Goal: Book appointment/travel/reservation

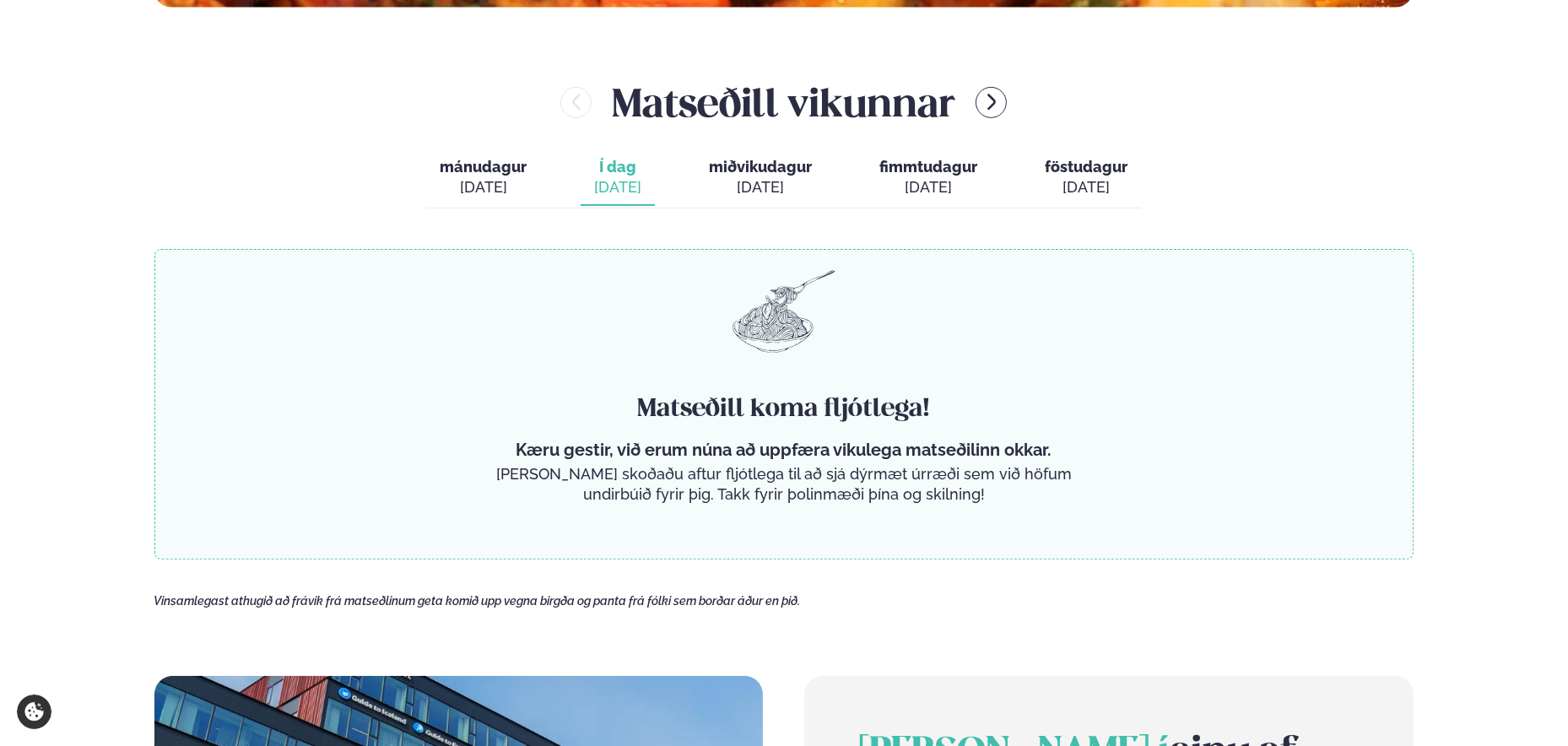
scroll to position [760, 0]
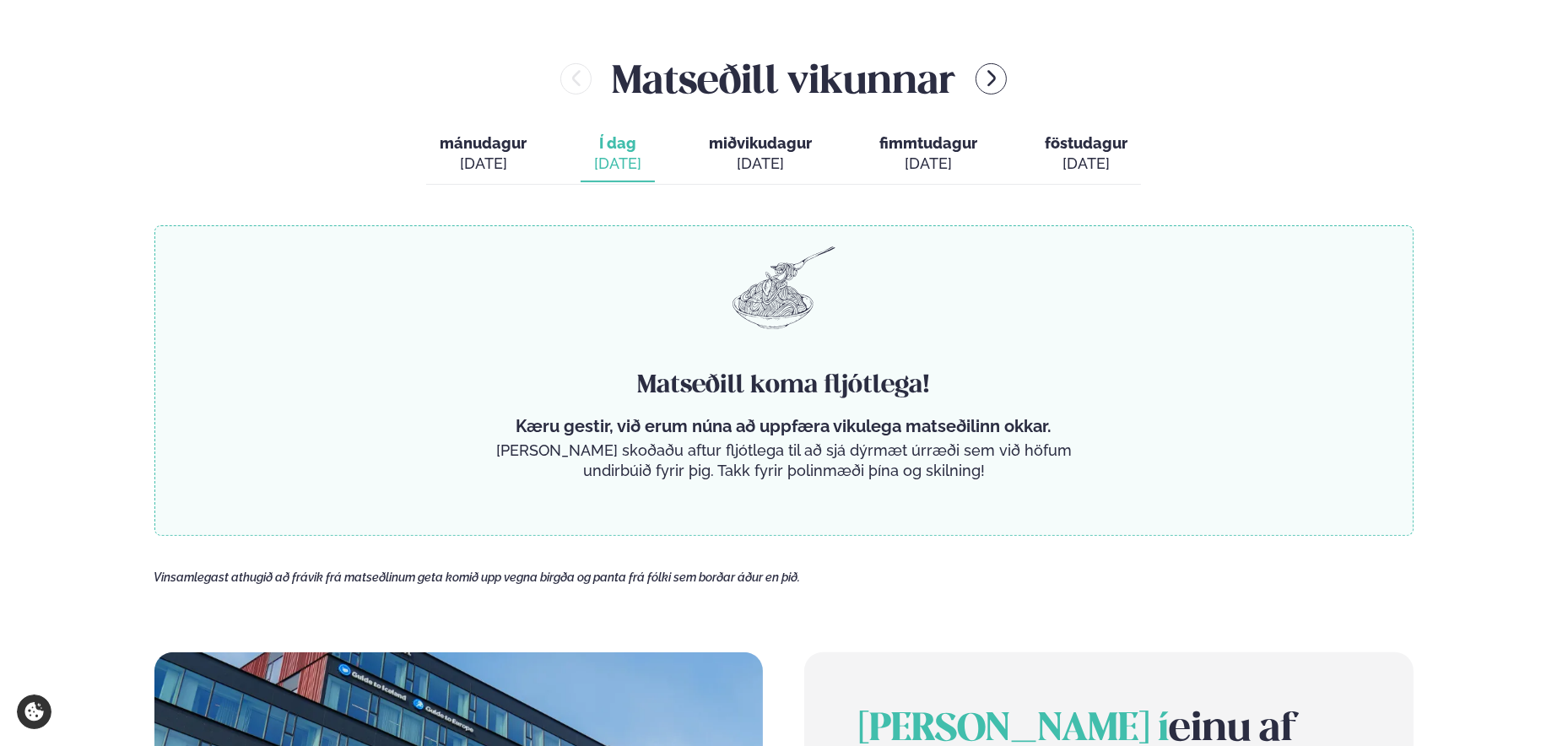
click at [756, 134] on span "miðvikudagur" at bounding box center [760, 142] width 103 height 18
click at [754, 164] on div "[DATE]" at bounding box center [760, 164] width 103 height 20
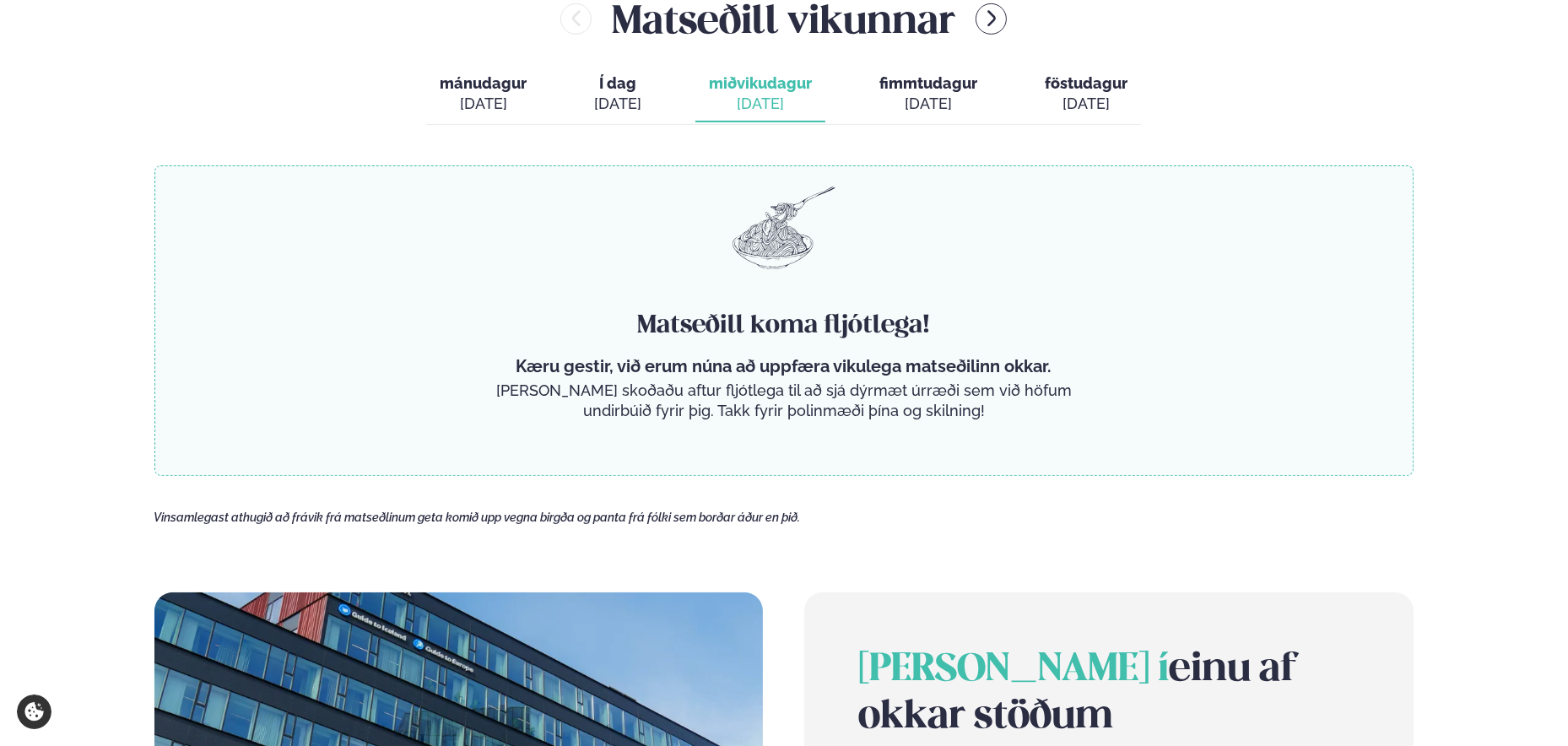
scroll to position [675, 0]
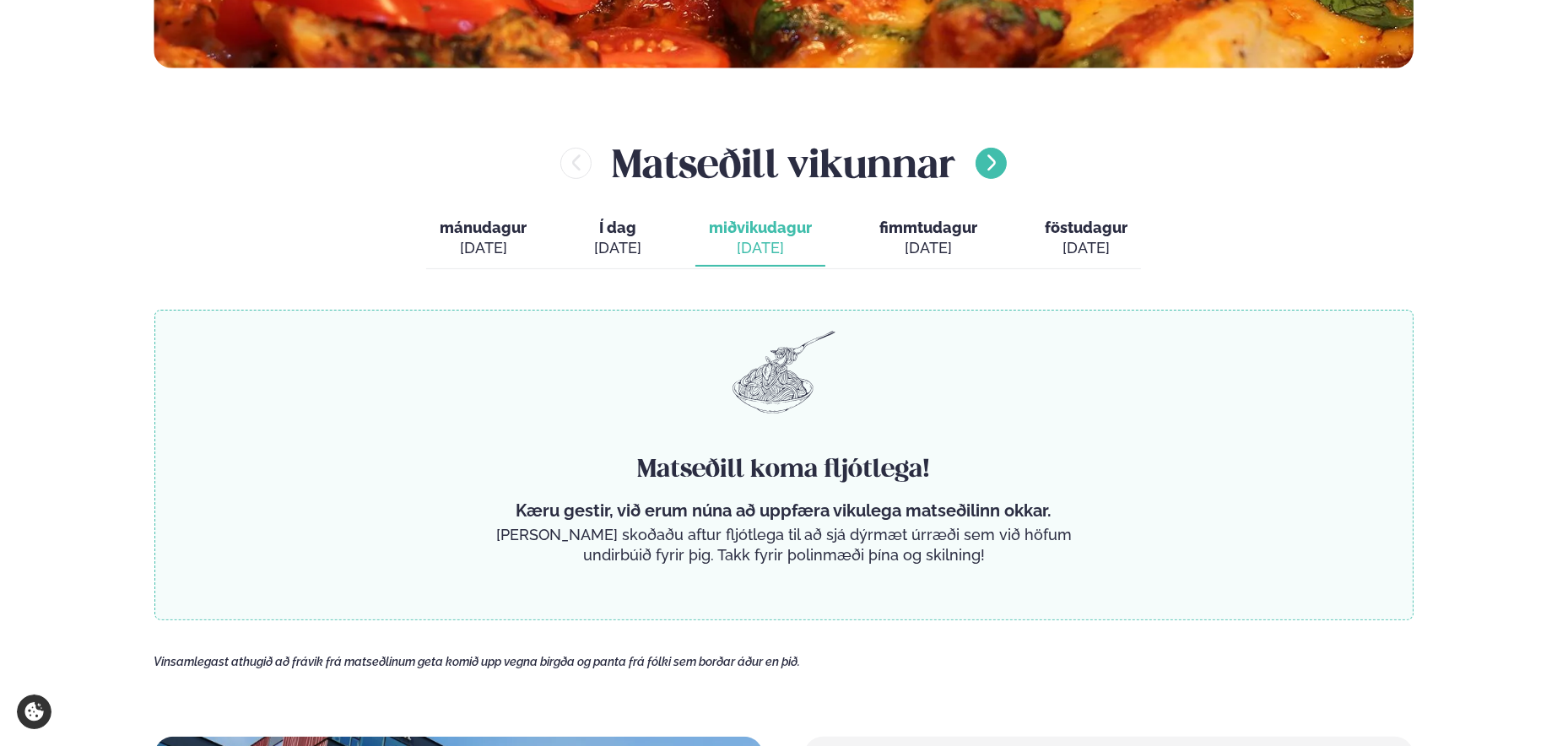
click at [986, 162] on icon "menu-btn-right" at bounding box center [992, 163] width 20 height 20
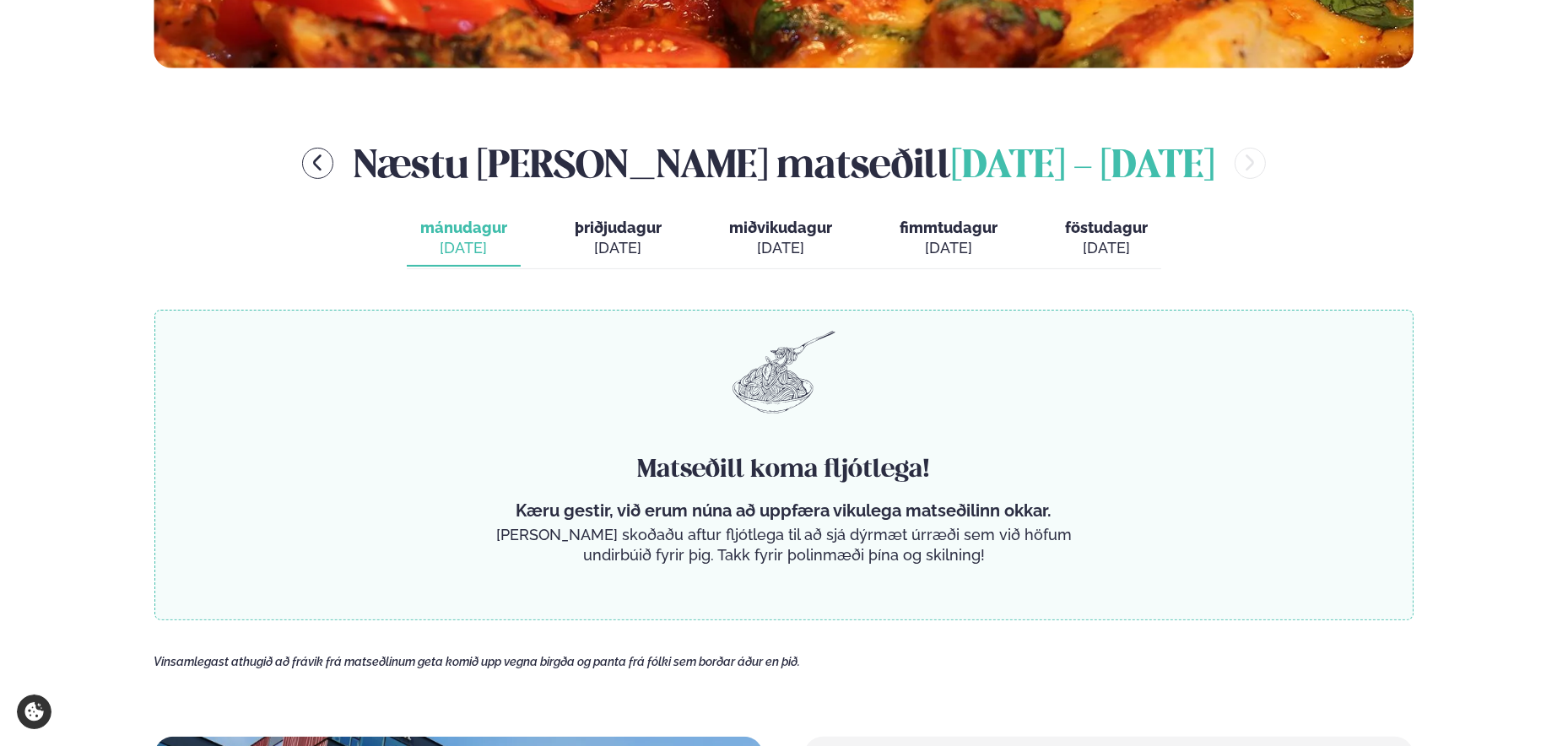
click at [616, 244] on div "[DATE]" at bounding box center [619, 248] width 87 height 20
click at [327, 163] on icon "menu-btn-left" at bounding box center [318, 163] width 20 height 20
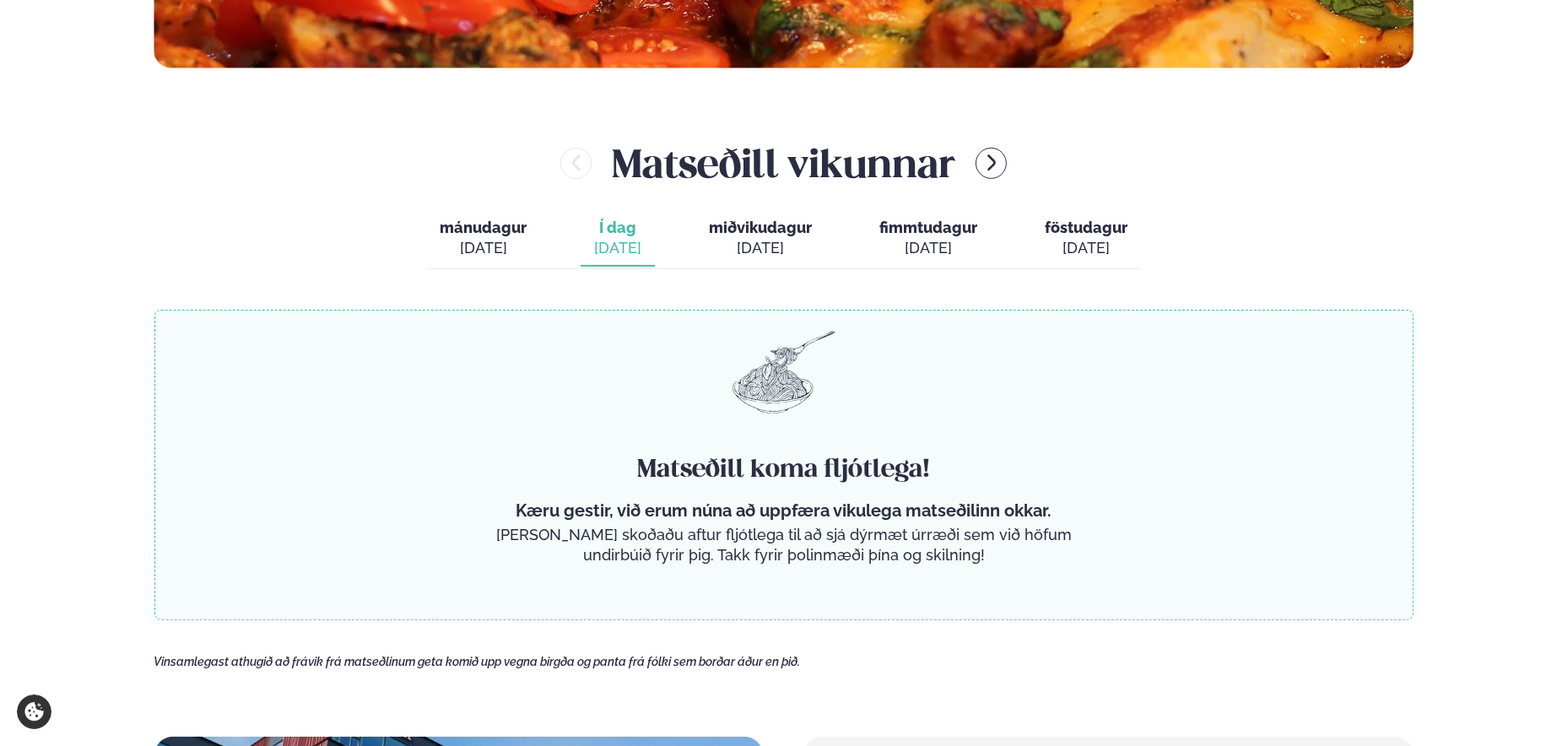
click at [473, 239] on div "[DATE]" at bounding box center [483, 248] width 87 height 20
click at [620, 239] on div "[DATE]" at bounding box center [618, 248] width 47 height 20
click at [764, 235] on span "miðvikudagur" at bounding box center [760, 227] width 103 height 18
click at [917, 238] on div "[DATE]" at bounding box center [928, 248] width 98 height 20
click at [1080, 238] on div "[DATE]" at bounding box center [1086, 248] width 83 height 20
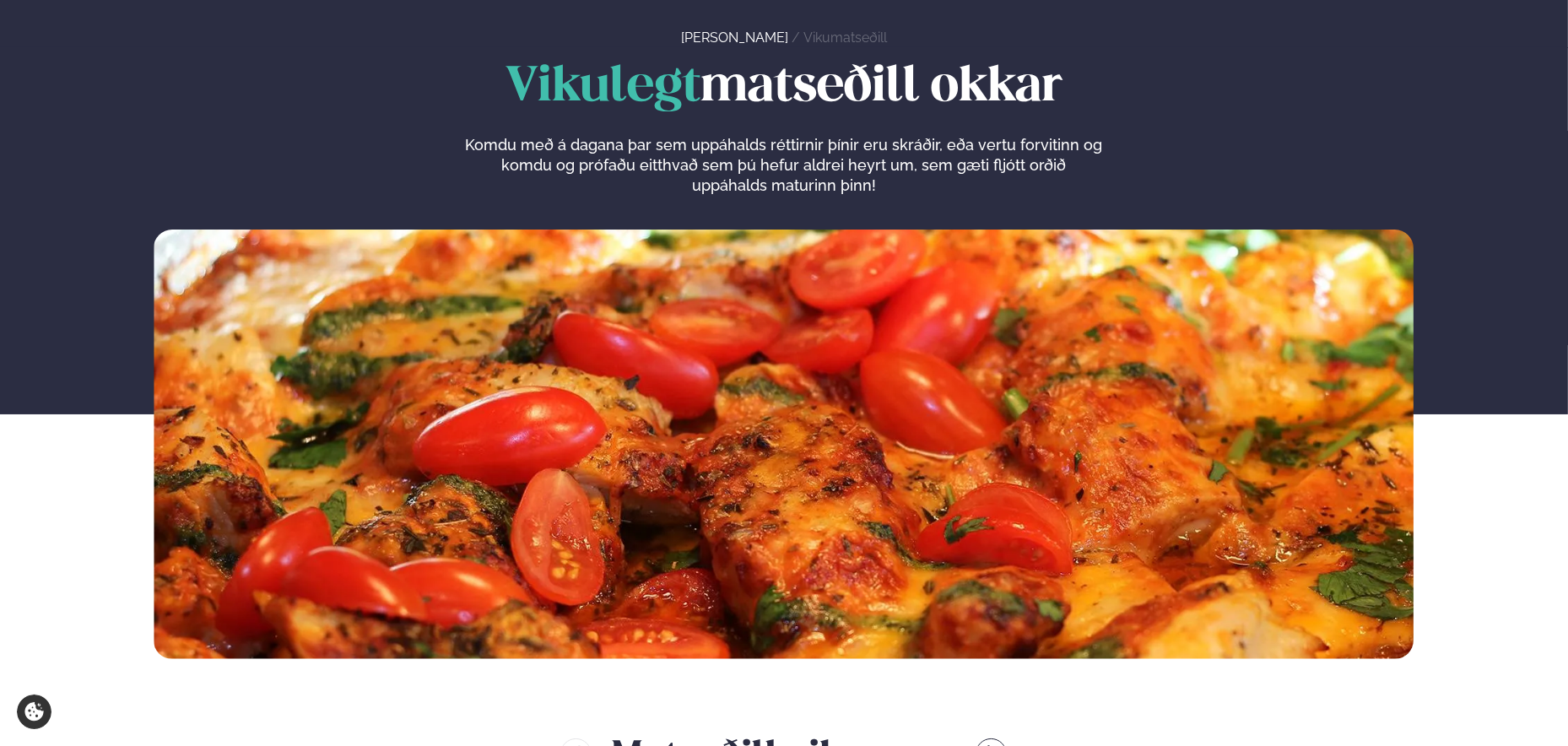
scroll to position [0, 0]
